Goal: Entertainment & Leisure: Consume media (video, audio)

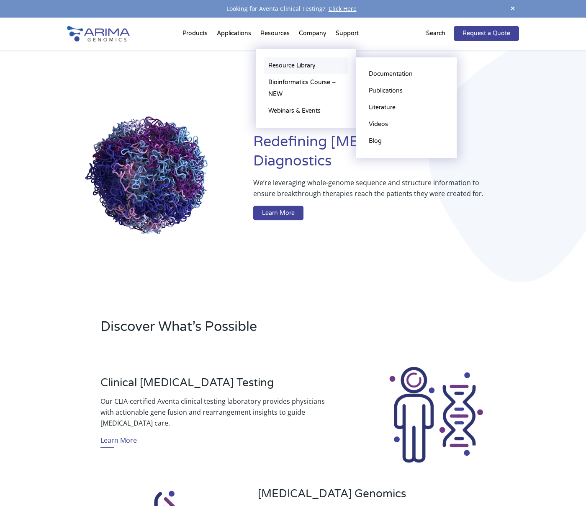
click at [287, 63] on link "Resource Library" at bounding box center [306, 65] width 84 height 17
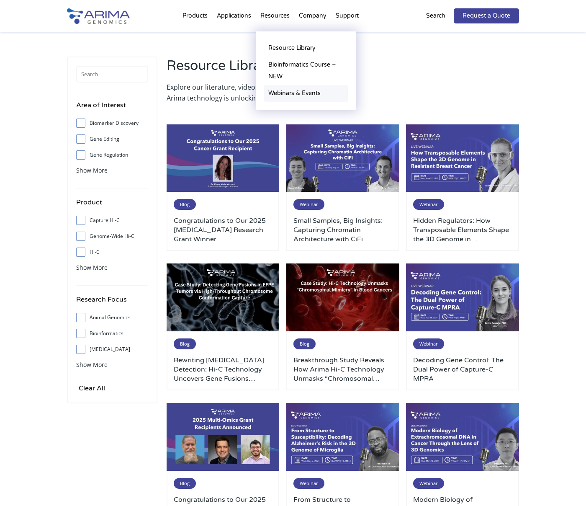
click at [288, 95] on link "Webinars & Events" at bounding box center [306, 93] width 84 height 17
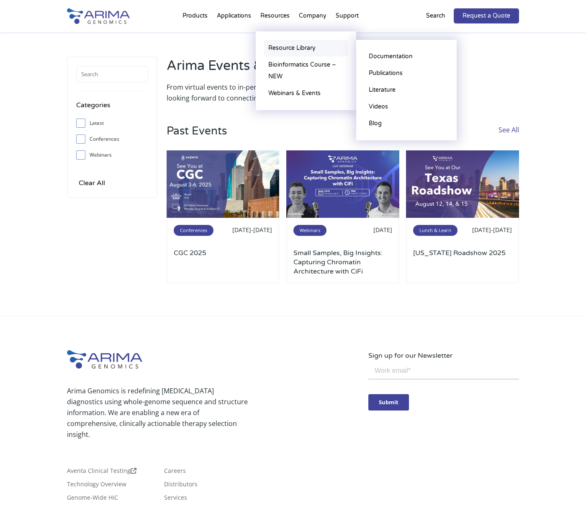
click at [287, 47] on link "Resource Library" at bounding box center [306, 48] width 84 height 17
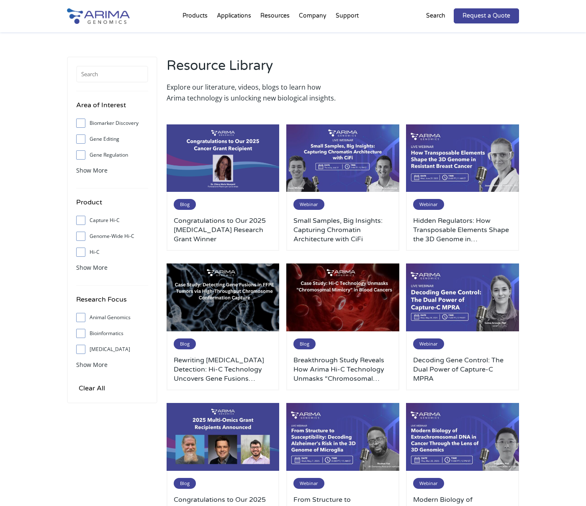
click at [268, 16] on li "Resources Resource Library Documentation Publications Literature Videos Blog Bi…" at bounding box center [275, 17] width 39 height 28
click at [288, 47] on link "Resource Library" at bounding box center [306, 48] width 84 height 17
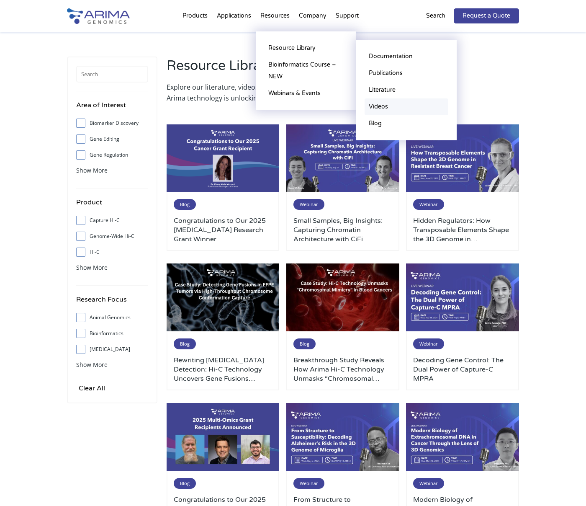
click at [381, 106] on link "Videos" at bounding box center [407, 106] width 84 height 17
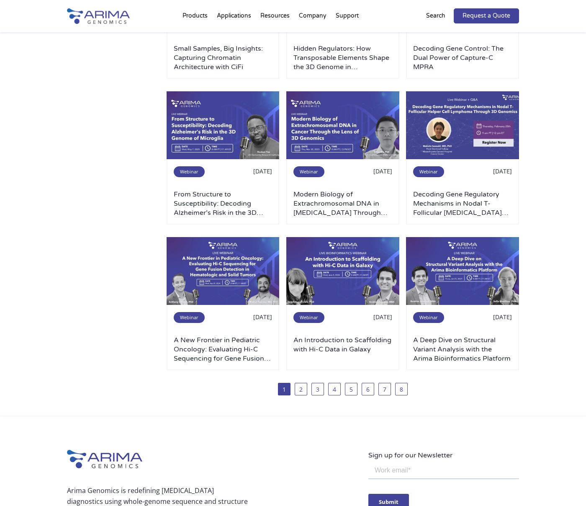
scroll to position [431, 0]
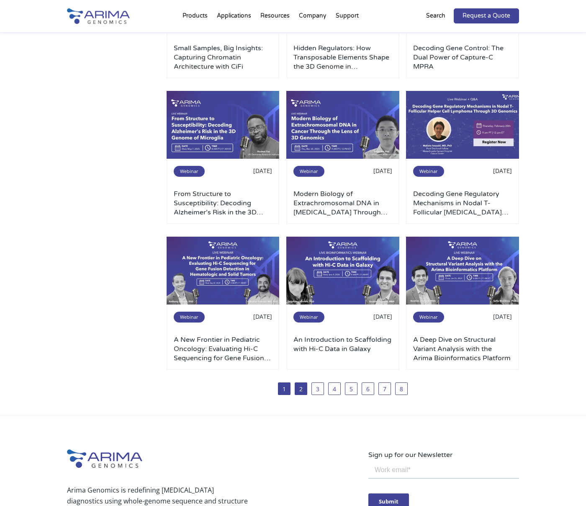
click at [301, 389] on link "2" at bounding box center [301, 388] width 13 height 13
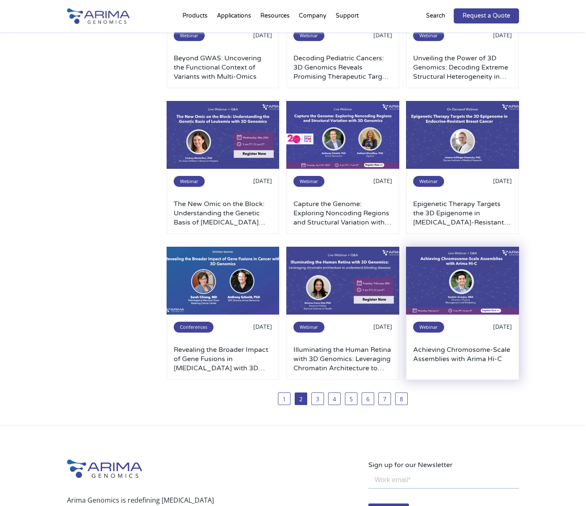
scroll to position [422, 0]
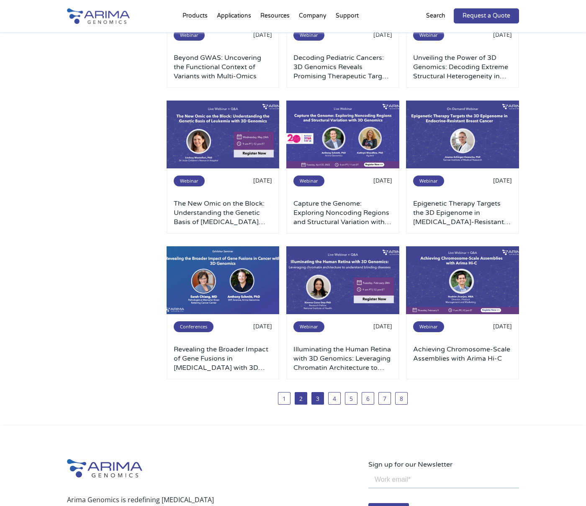
click at [317, 401] on link "3" at bounding box center [317, 398] width 13 height 13
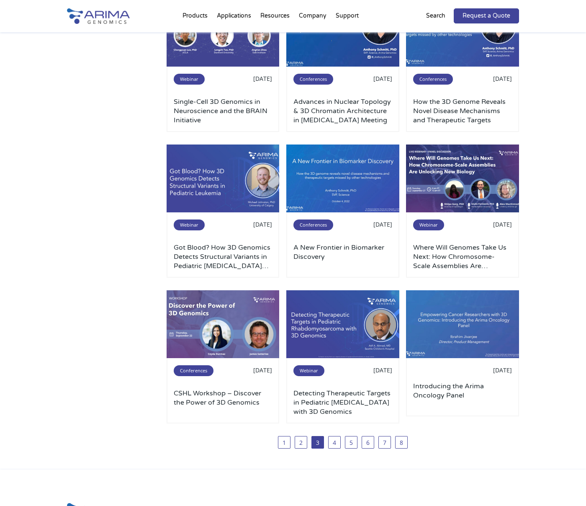
scroll to position [397, 0]
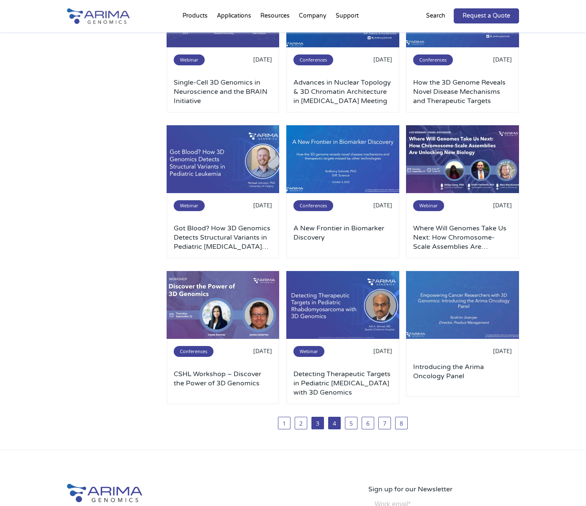
click at [336, 427] on link "4" at bounding box center [334, 423] width 13 height 13
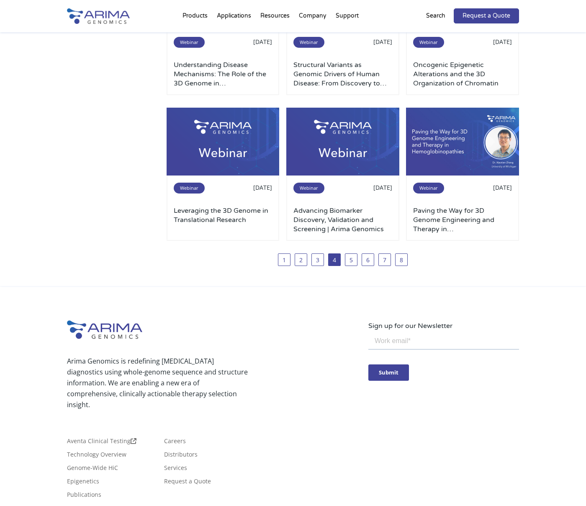
scroll to position [561, 0]
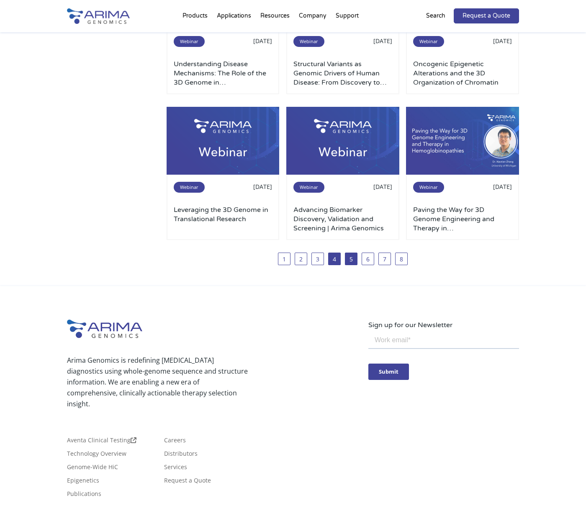
click at [350, 262] on link "5" at bounding box center [351, 258] width 13 height 13
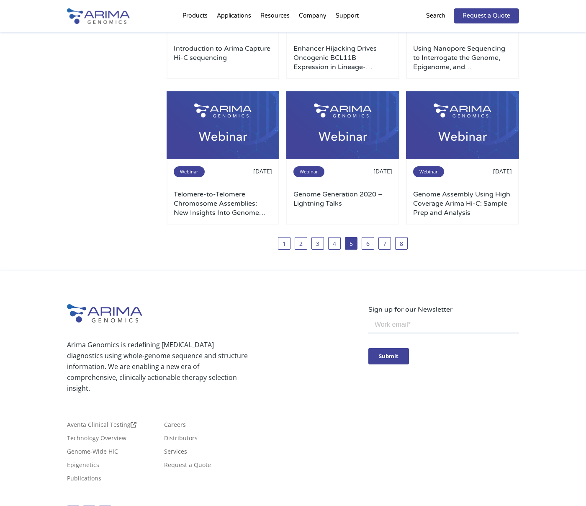
scroll to position [621, 0]
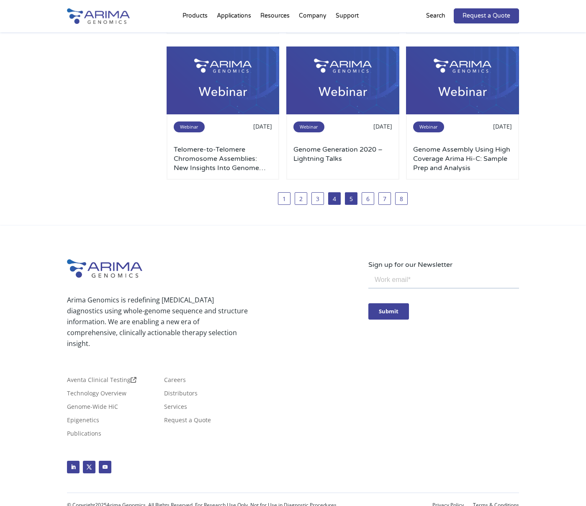
click at [334, 199] on link "4" at bounding box center [334, 198] width 13 height 13
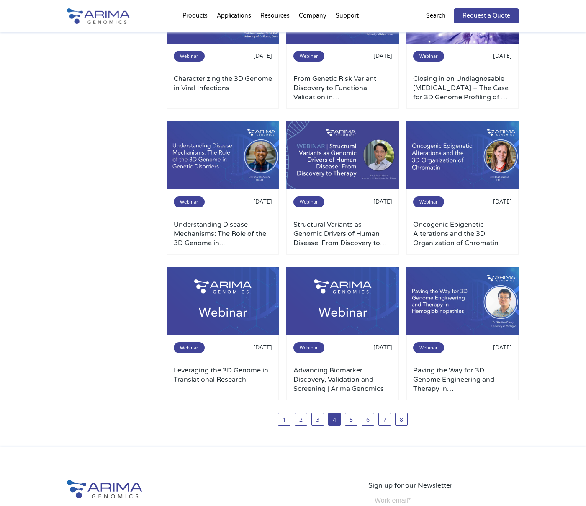
scroll to position [414, 0]
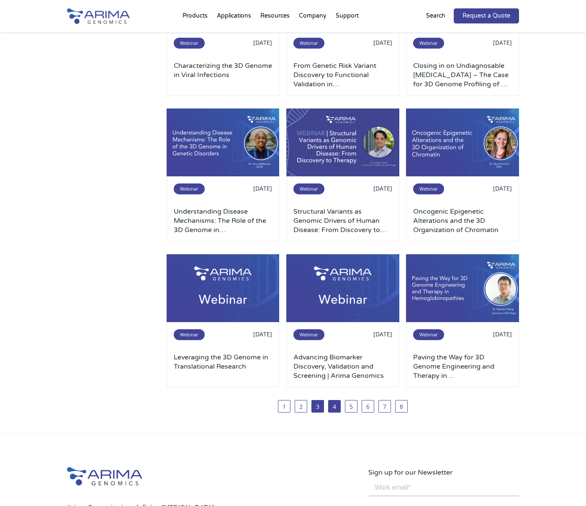
click at [314, 408] on link "3" at bounding box center [317, 406] width 13 height 13
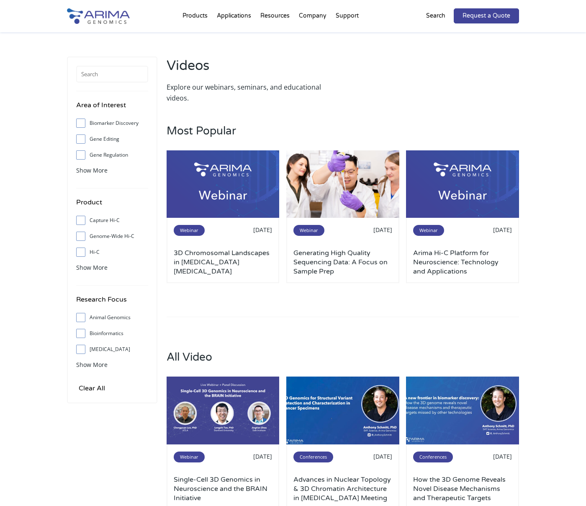
scroll to position [438, 0]
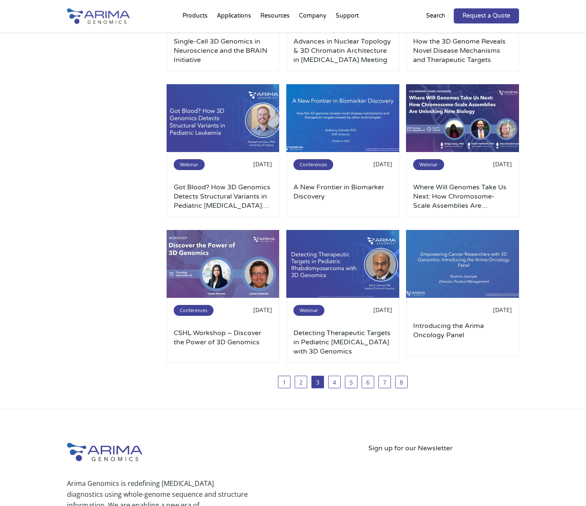
click at [205, 136] on img at bounding box center [223, 118] width 113 height 68
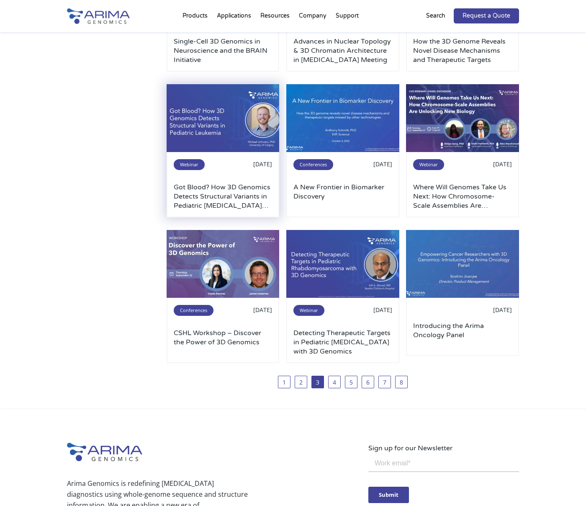
scroll to position [0, 0]
click at [239, 129] on img at bounding box center [223, 118] width 113 height 68
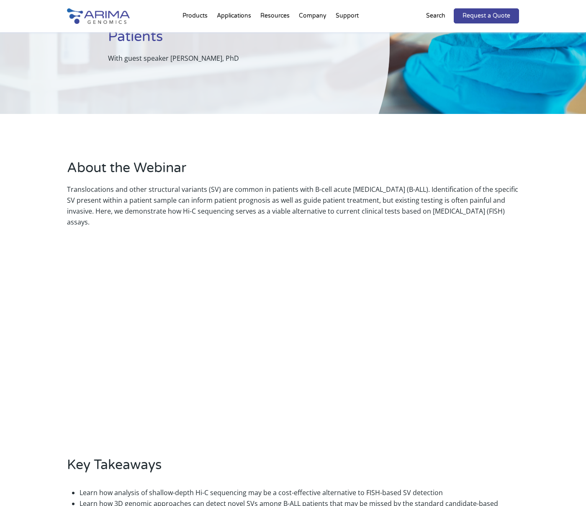
scroll to position [131, 0]
